Goal: Task Accomplishment & Management: Manage account settings

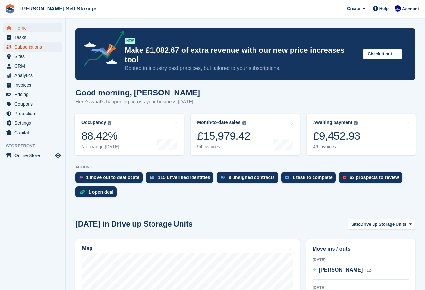
click at [33, 48] on span "Subscriptions" at bounding box center [33, 46] width 39 height 9
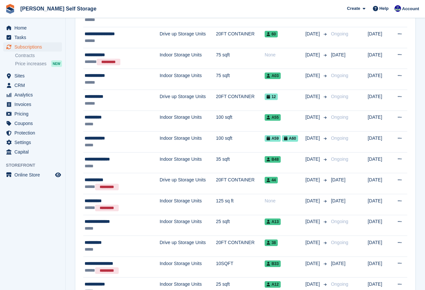
scroll to position [206, 0]
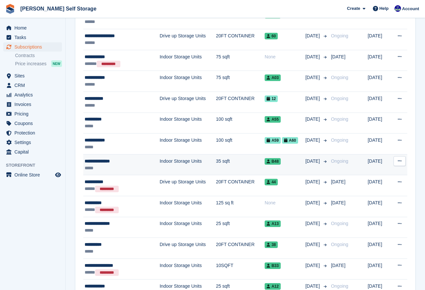
click at [105, 162] on div "**********" at bounding box center [115, 161] width 61 height 7
